Goal: Task Accomplishment & Management: Use online tool/utility

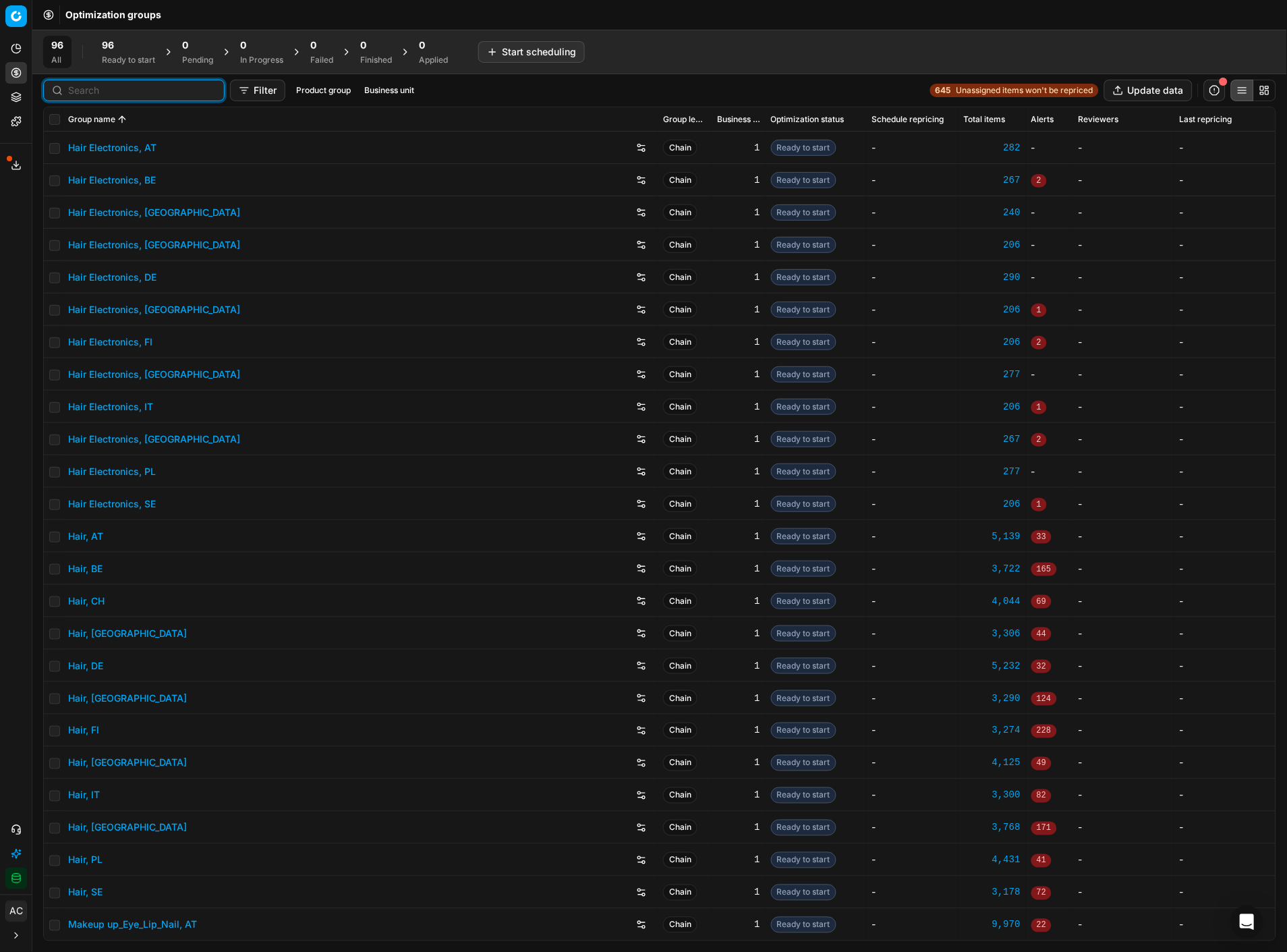
click at [91, 90] on input at bounding box center [142, 90] width 148 height 13
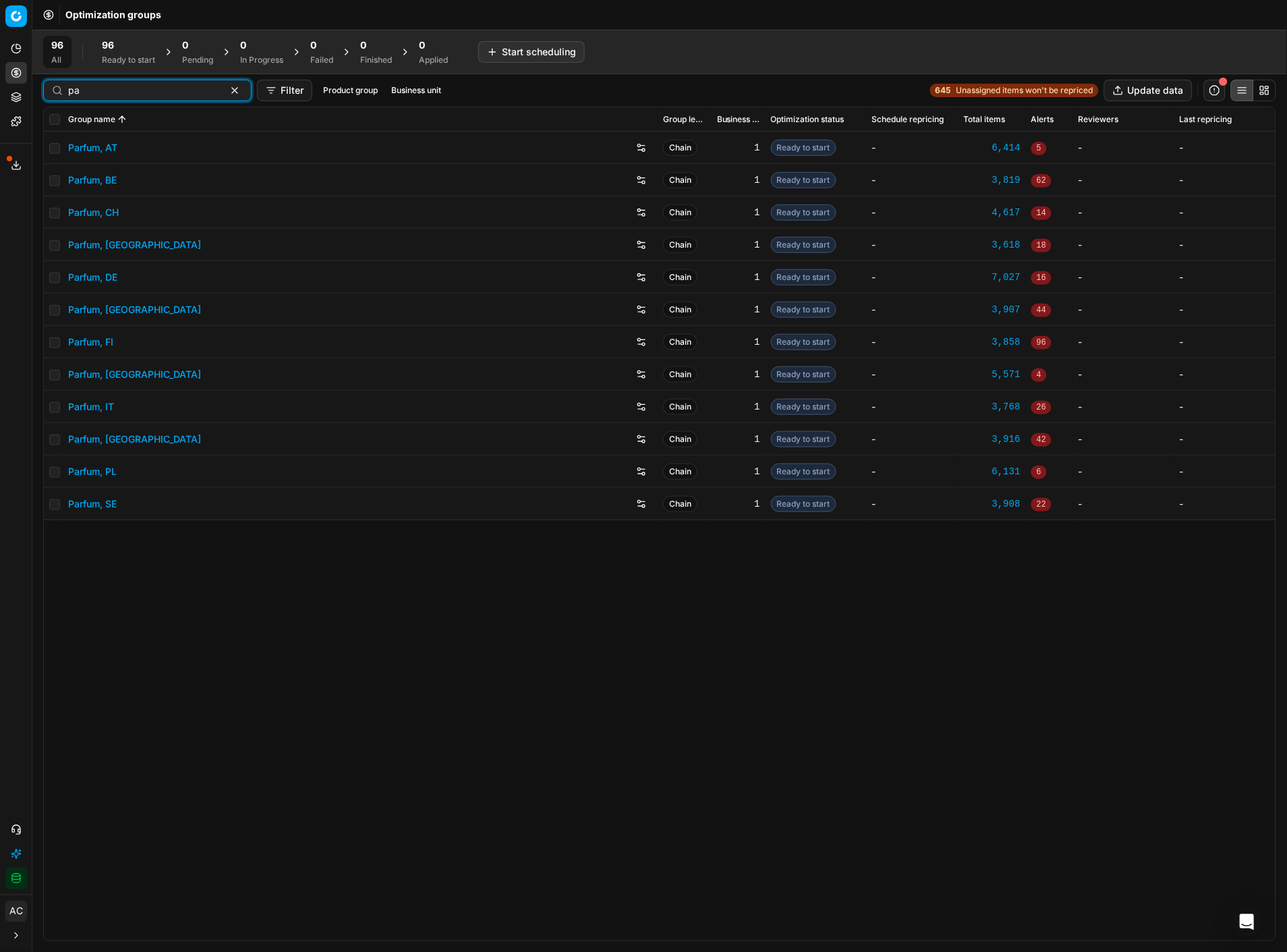
type input "pa"
click at [105, 280] on link "Parfum, DE" at bounding box center [92, 277] width 49 height 13
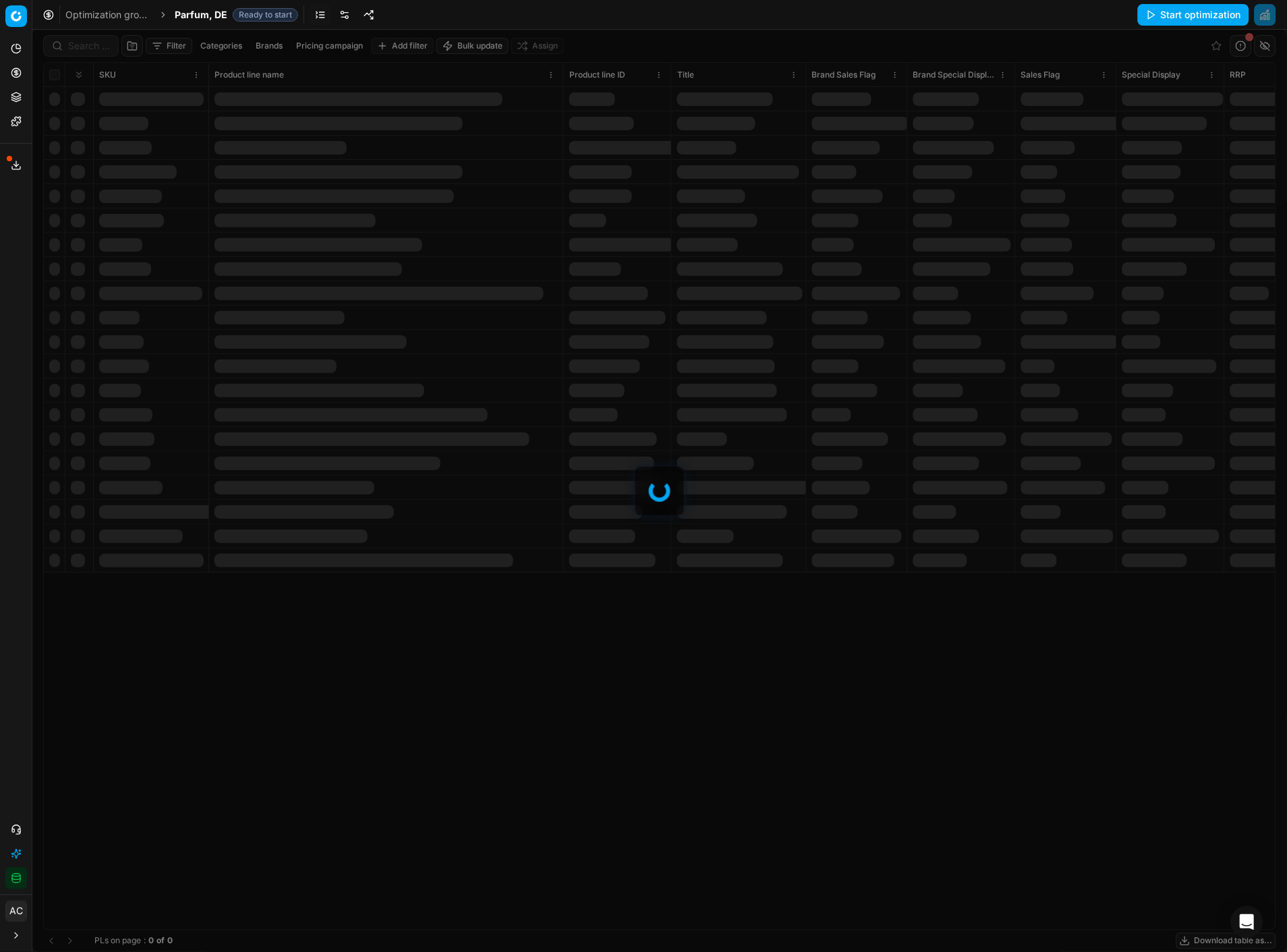
click at [88, 48] on div at bounding box center [659, 491] width 1255 height 922
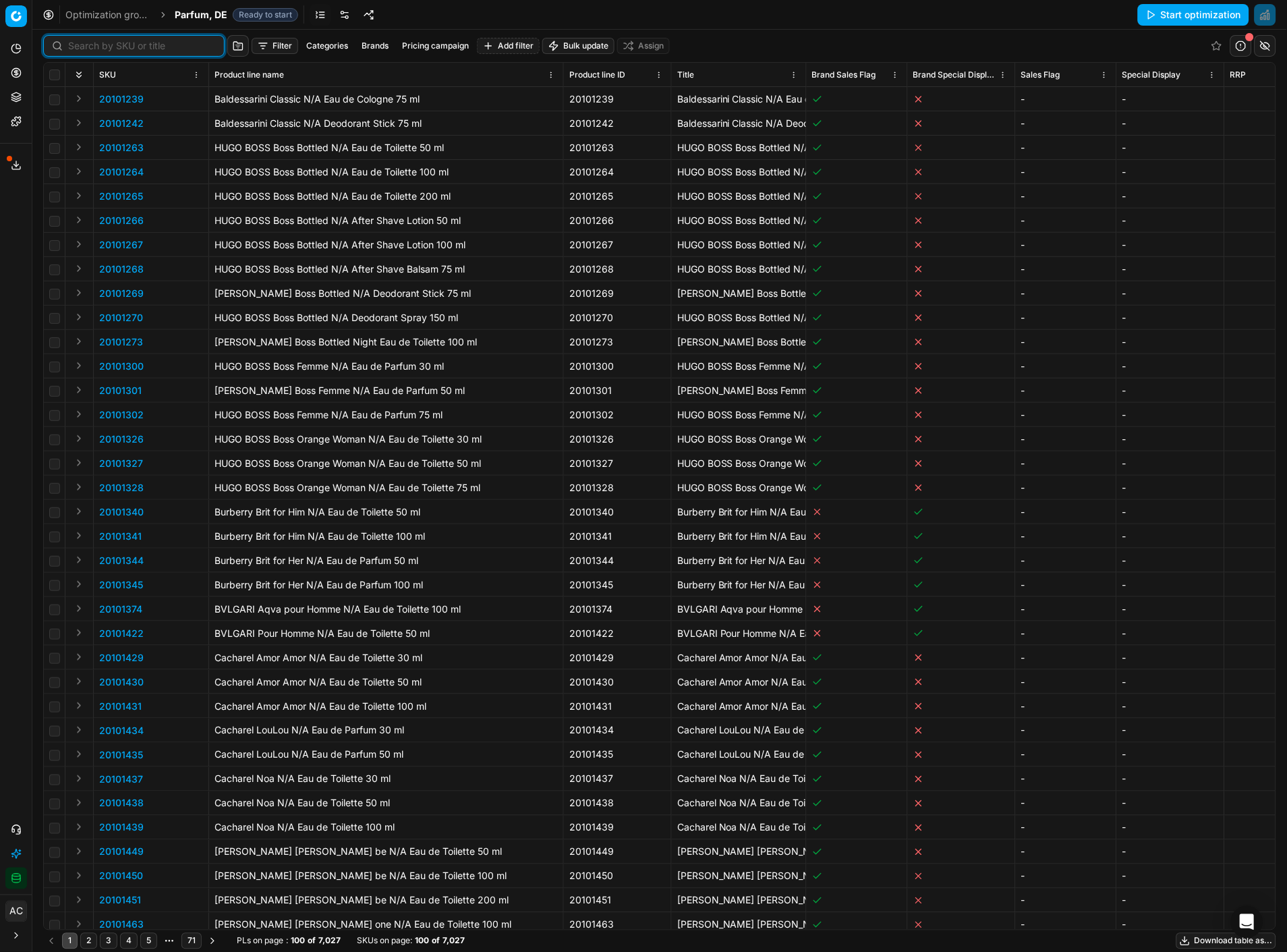
click at [88, 48] on input at bounding box center [142, 45] width 148 height 13
paste input "90016252-0025619"
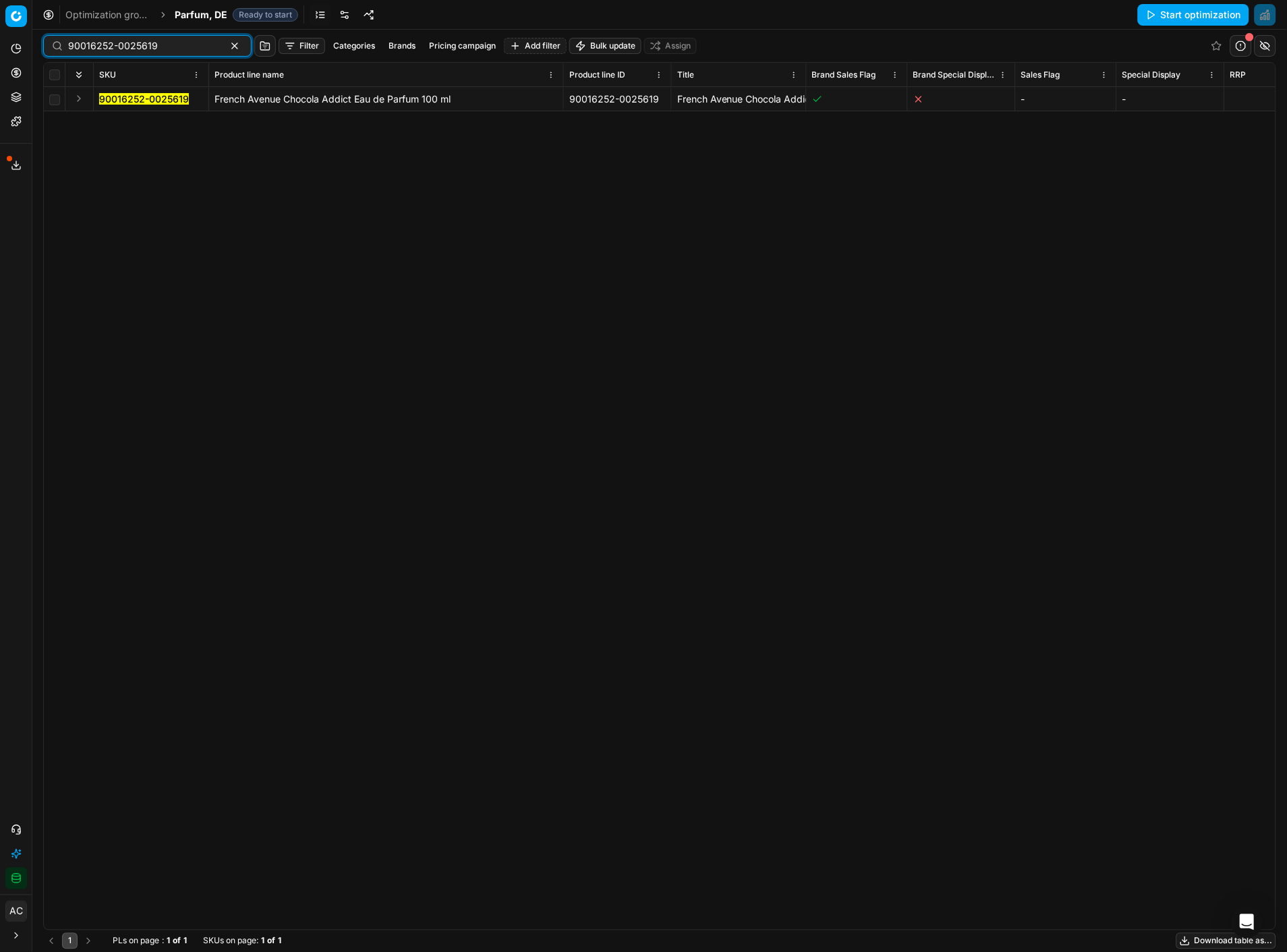
type input "90016252-0025619"
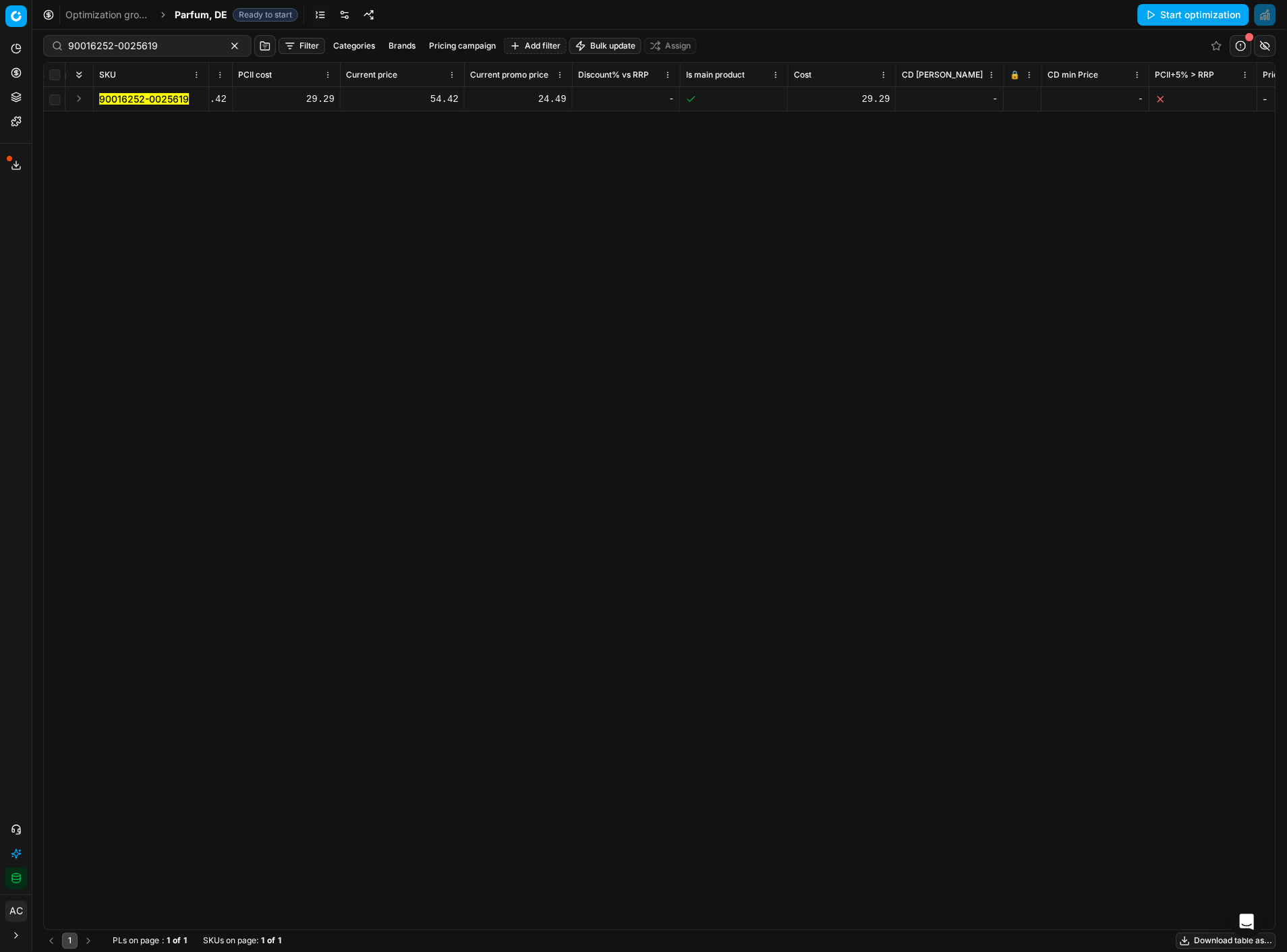
scroll to position [0, 1101]
click at [453, 96] on div "54.42" at bounding box center [402, 99] width 113 height 13
type input "24"
type input "24.49"
click at [1177, 18] on button "Save and apply" at bounding box center [1199, 15] width 101 height 21
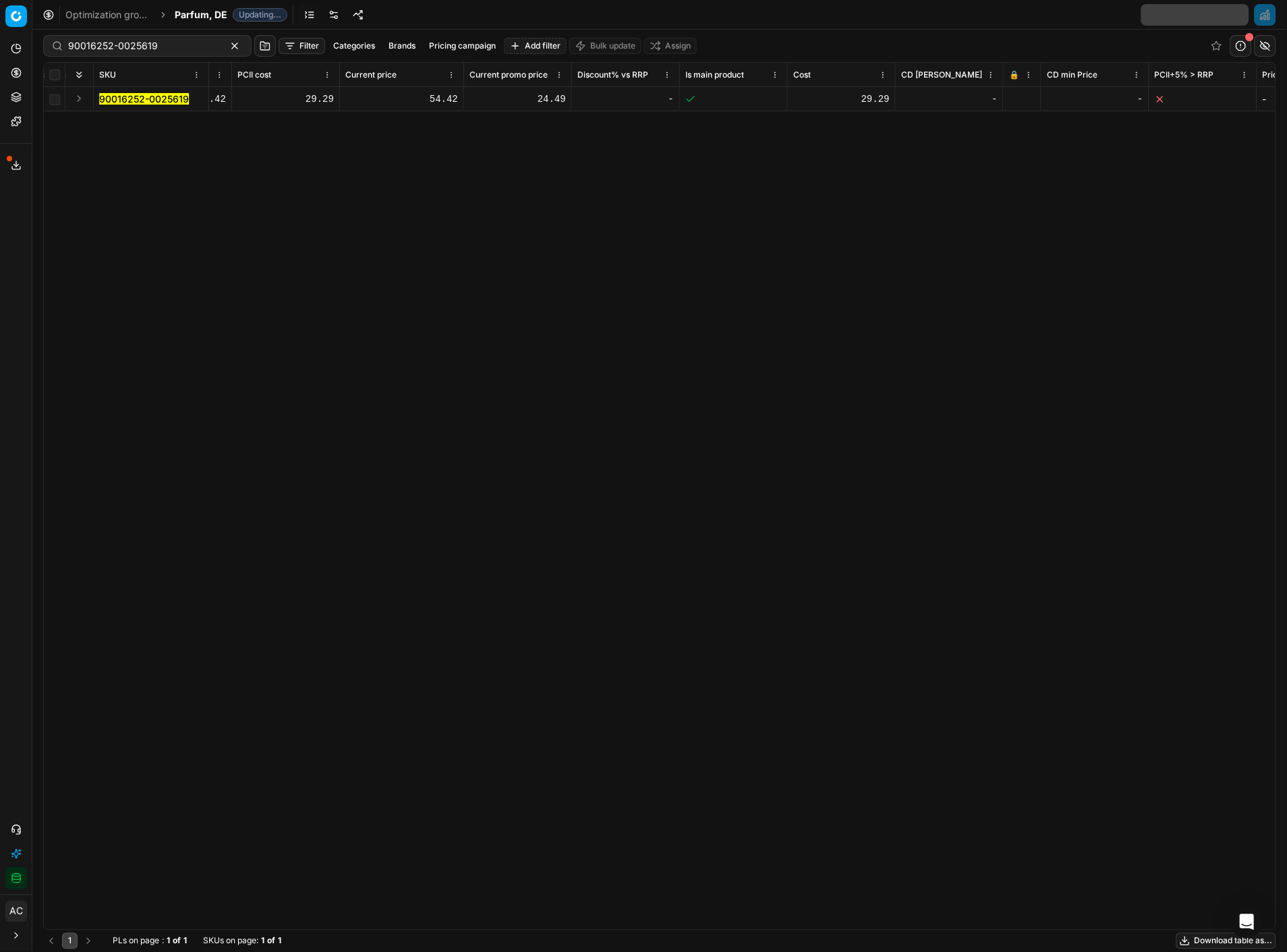
click at [731, 327] on div "SKU Product line name Product line ID Title Brand Sales Flag Brand Special Disp…" at bounding box center [660, 497] width 1232 height 867
click at [1021, 99] on div at bounding box center [1023, 99] width 26 height 8
click at [1192, 23] on button "Save and apply" at bounding box center [1199, 15] width 101 height 21
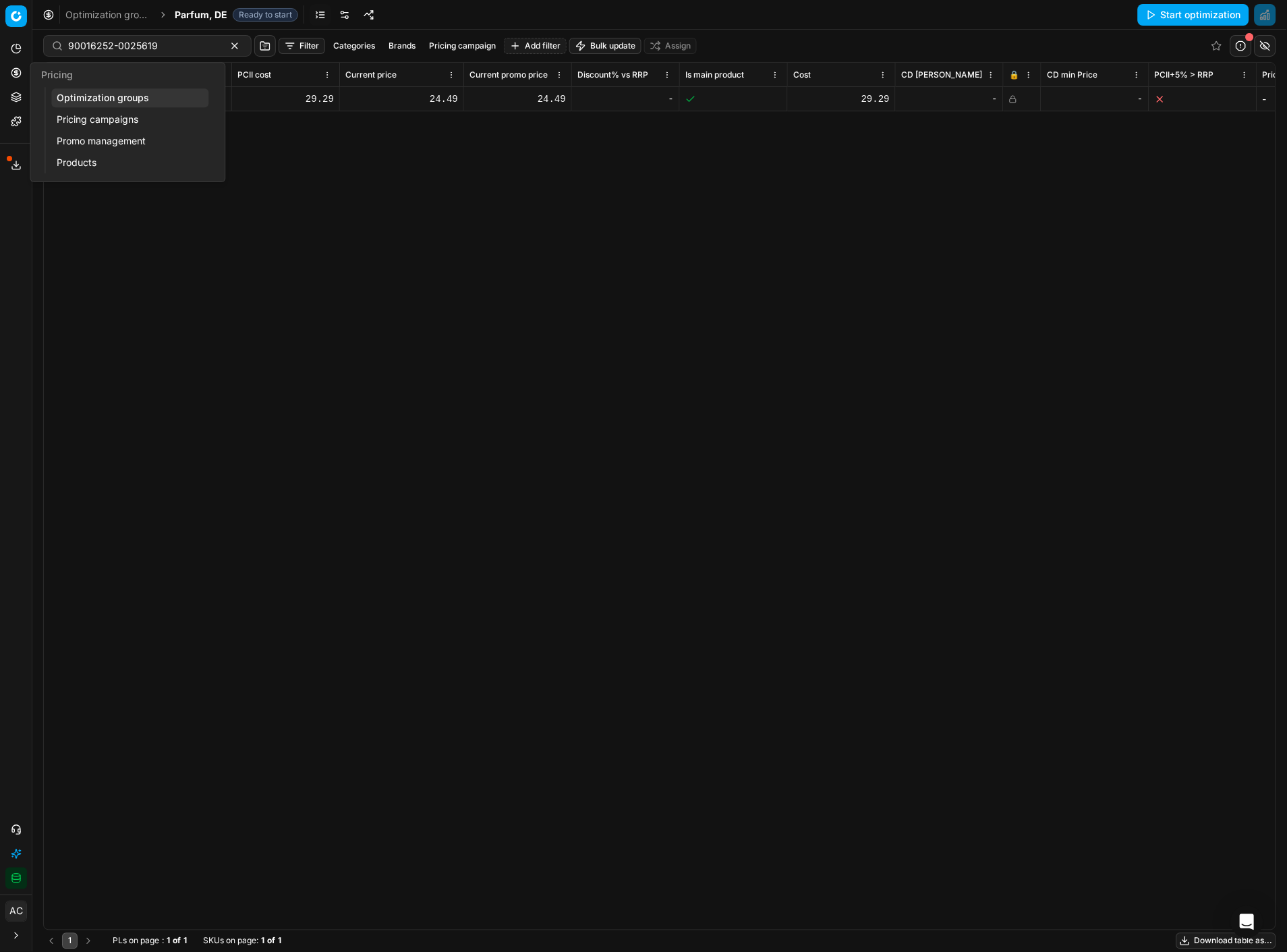
click at [13, 72] on icon at bounding box center [16, 72] width 11 height 11
click at [56, 94] on link "Optimization groups" at bounding box center [130, 98] width 157 height 19
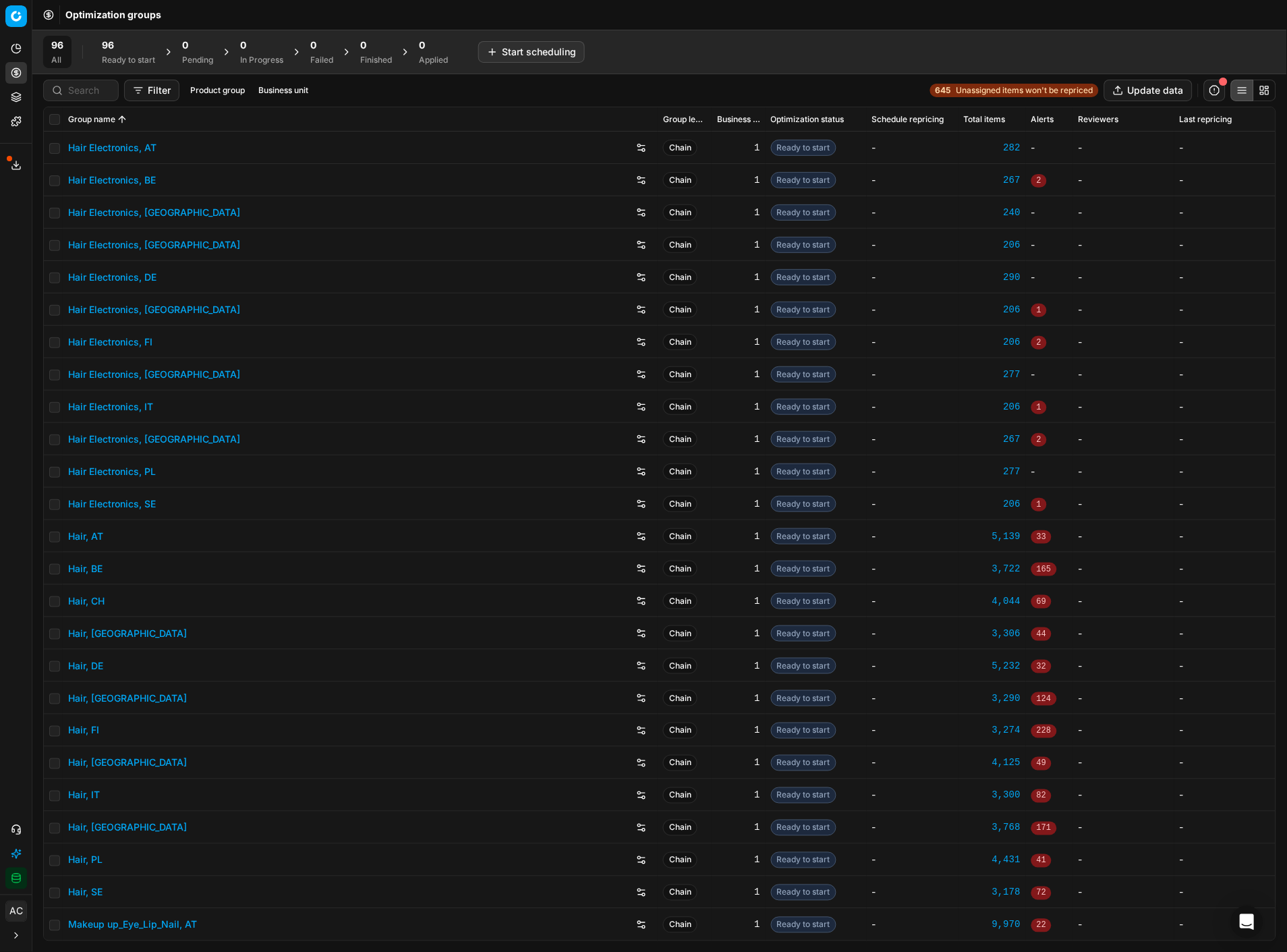
click at [120, 39] on div "96" at bounding box center [128, 45] width 53 height 13
click at [167, 51] on button "Start All" at bounding box center [187, 51] width 53 height 21
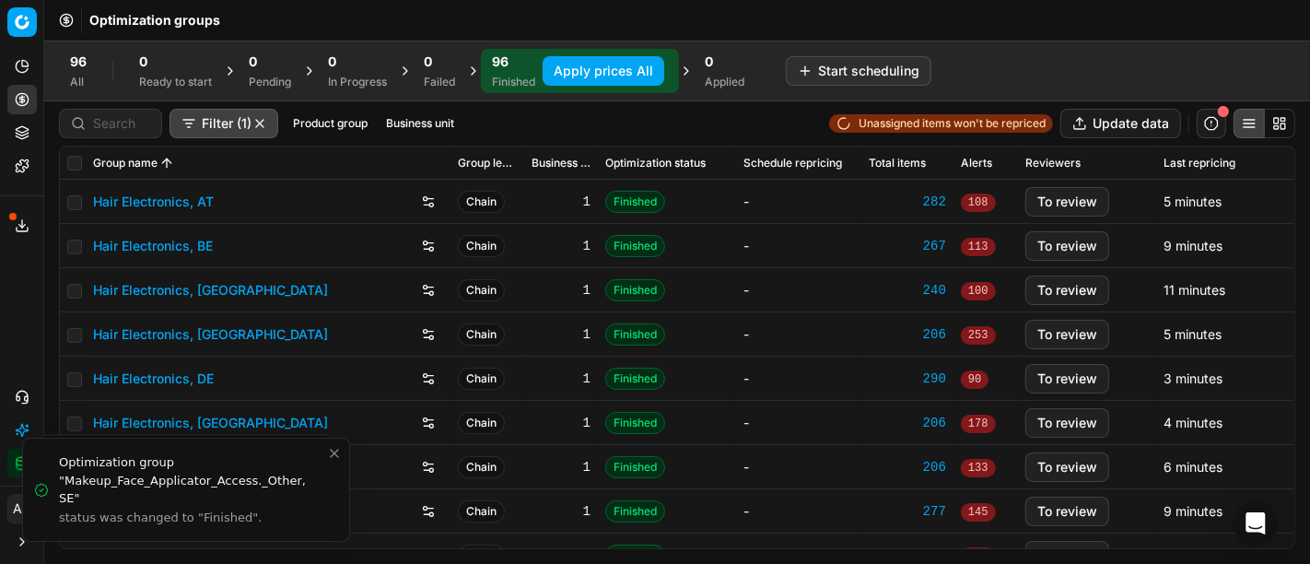
click at [590, 69] on button "Apply prices All" at bounding box center [604, 70] width 122 height 29
